Goal: Task Accomplishment & Management: Complete application form

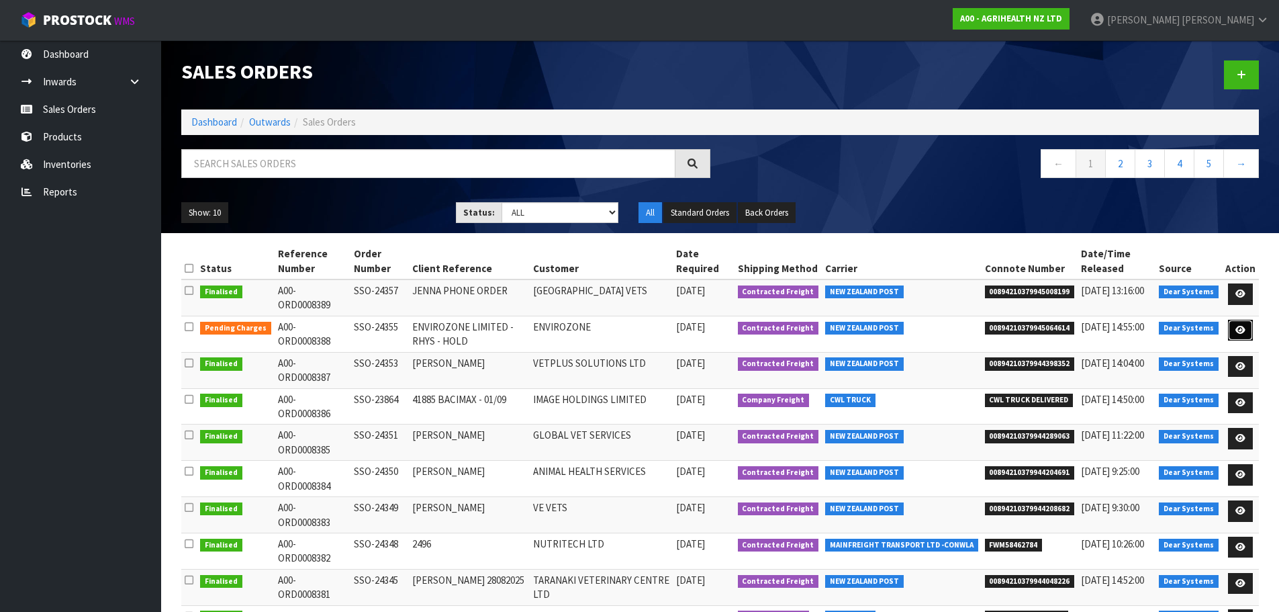
click at [1241, 330] on icon at bounding box center [1240, 330] width 10 height 9
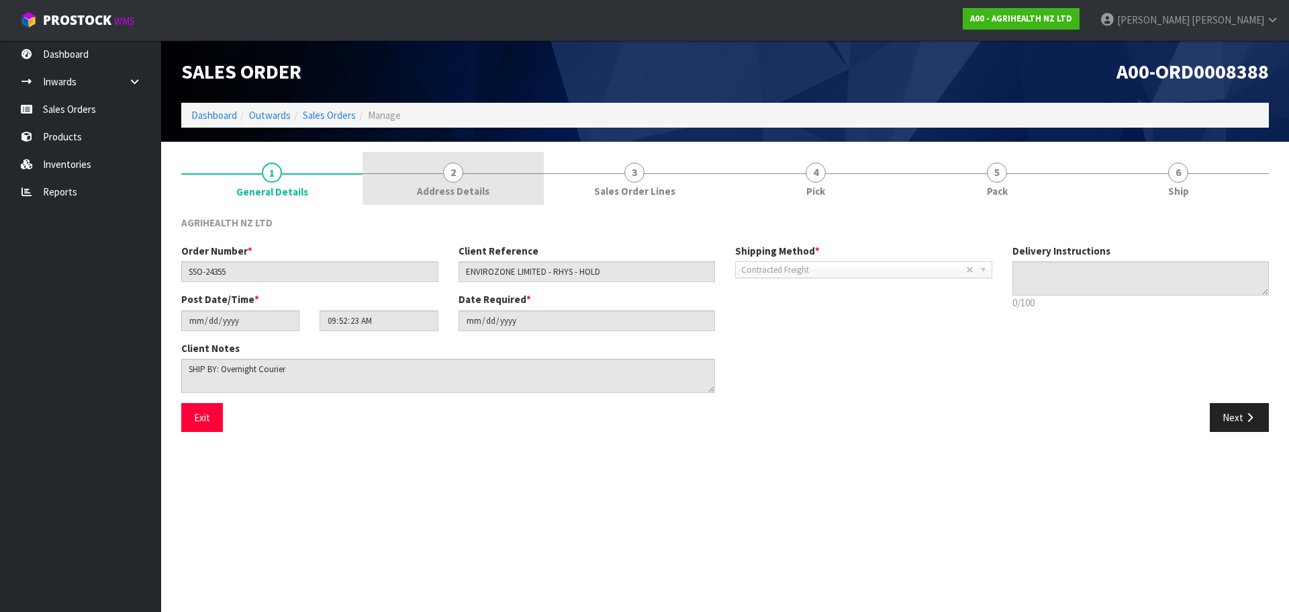
click at [497, 173] on div at bounding box center [453, 173] width 181 height 1
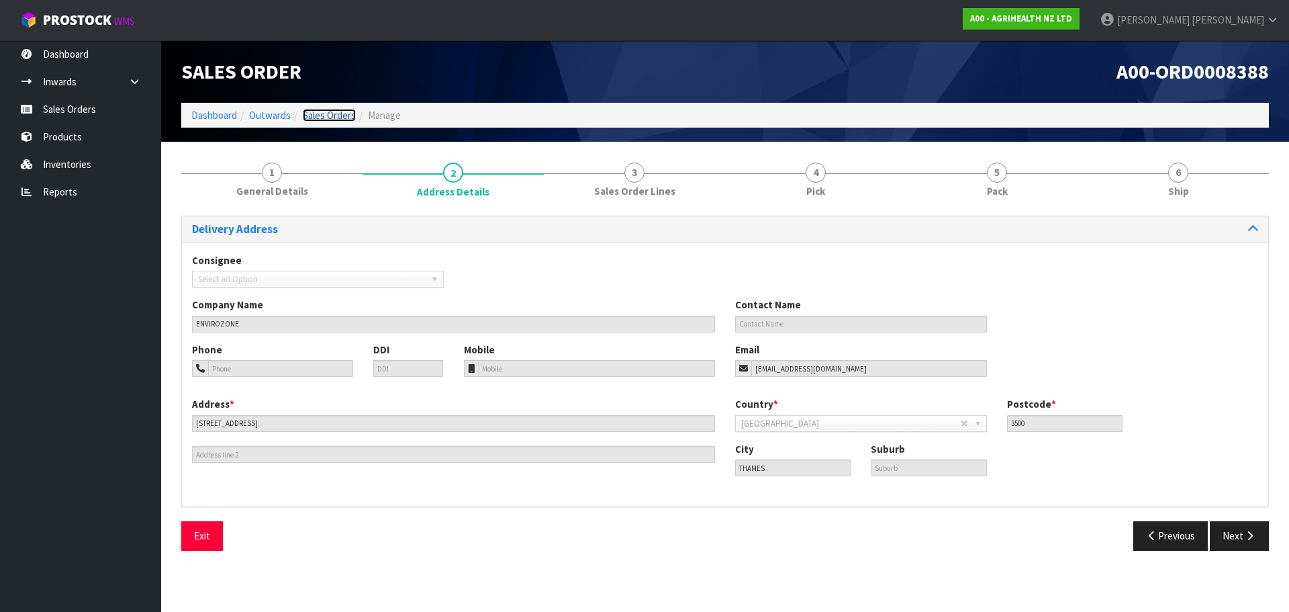
click at [340, 117] on link "Sales Orders" at bounding box center [329, 115] width 53 height 13
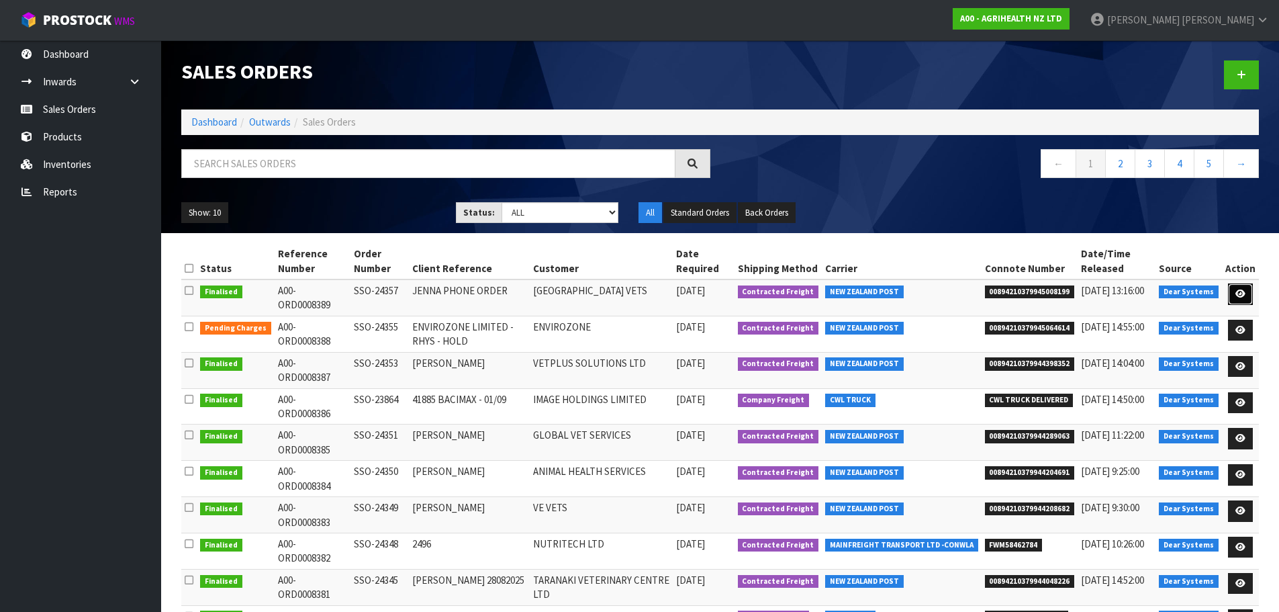
click at [1239, 287] on link at bounding box center [1240, 293] width 25 height 21
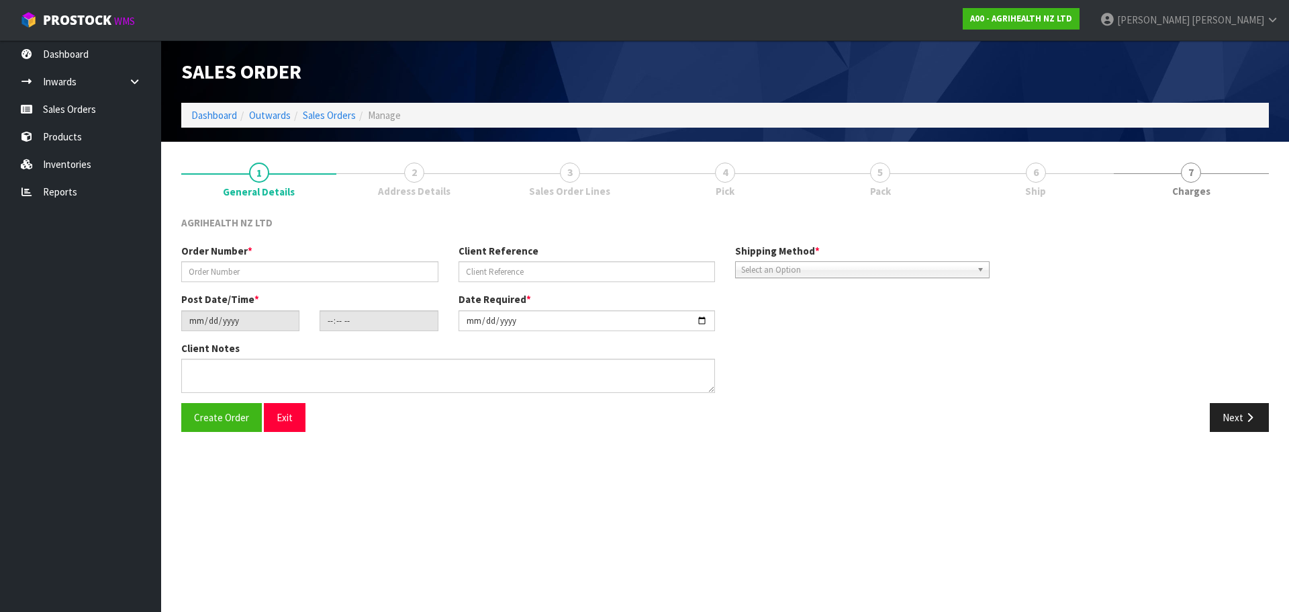
type input "SSO-24357"
type input "JENNA PHONE ORDER"
type input "[DATE]"
type input "11:42:26.000"
type input "[DATE]"
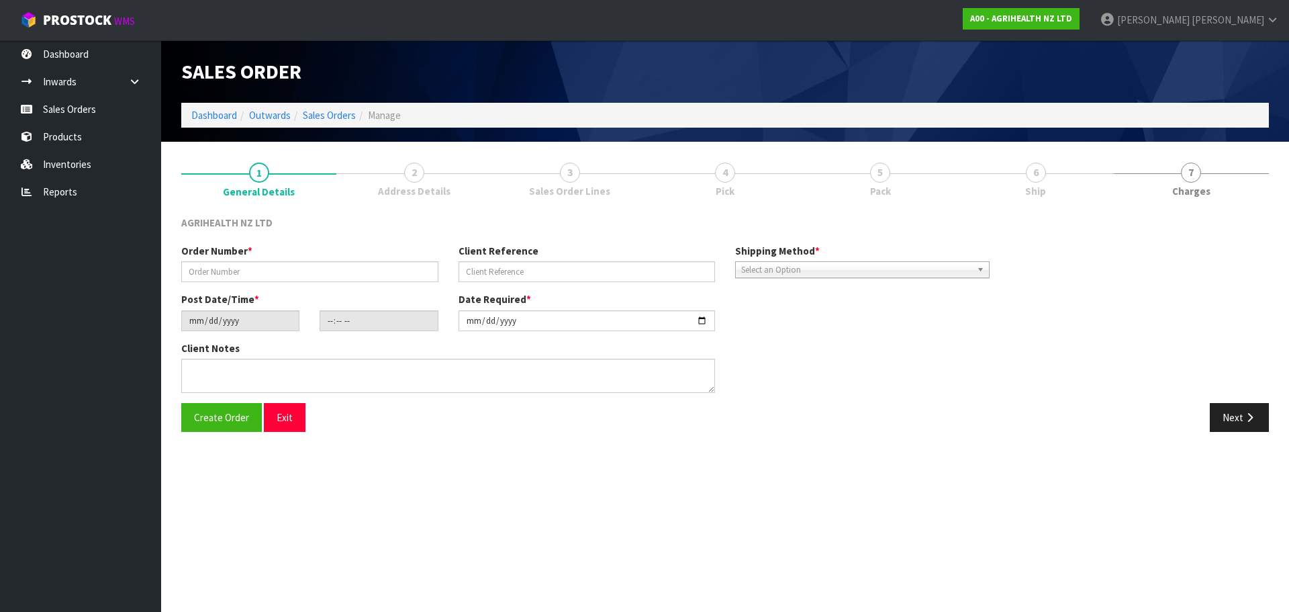
type textarea "SHIP BY: Overnight Courier"
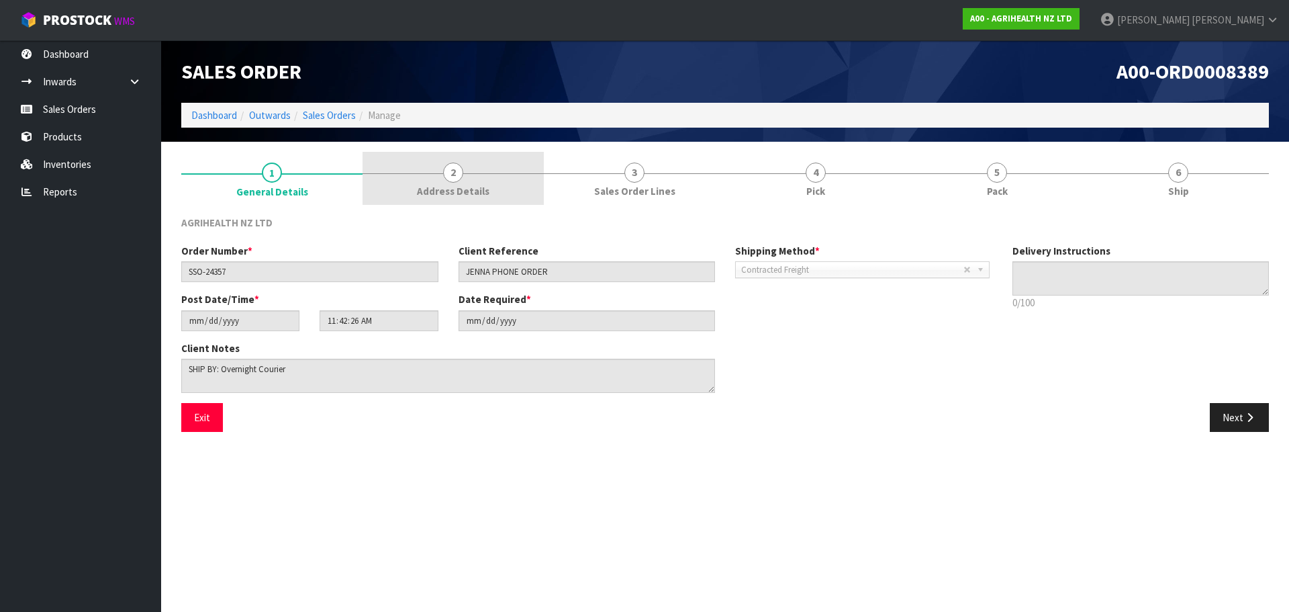
click at [467, 164] on link "2 Address Details" at bounding box center [453, 178] width 181 height 53
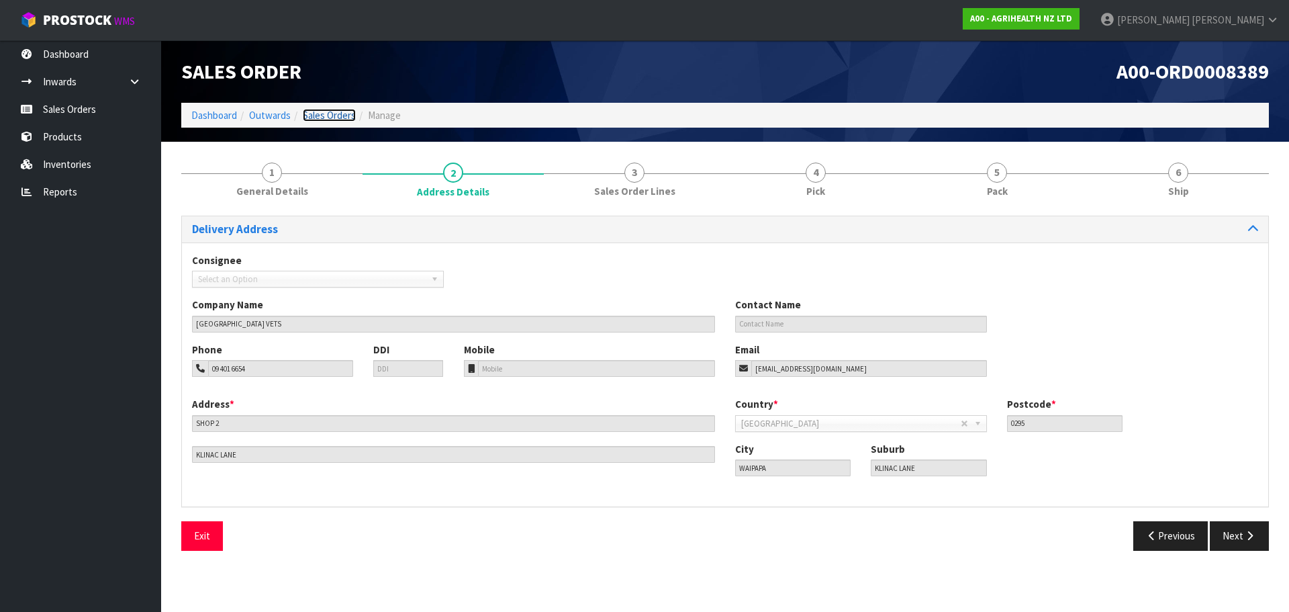
click at [336, 119] on link "Sales Orders" at bounding box center [329, 115] width 53 height 13
